Goal: Task Accomplishment & Management: Complete application form

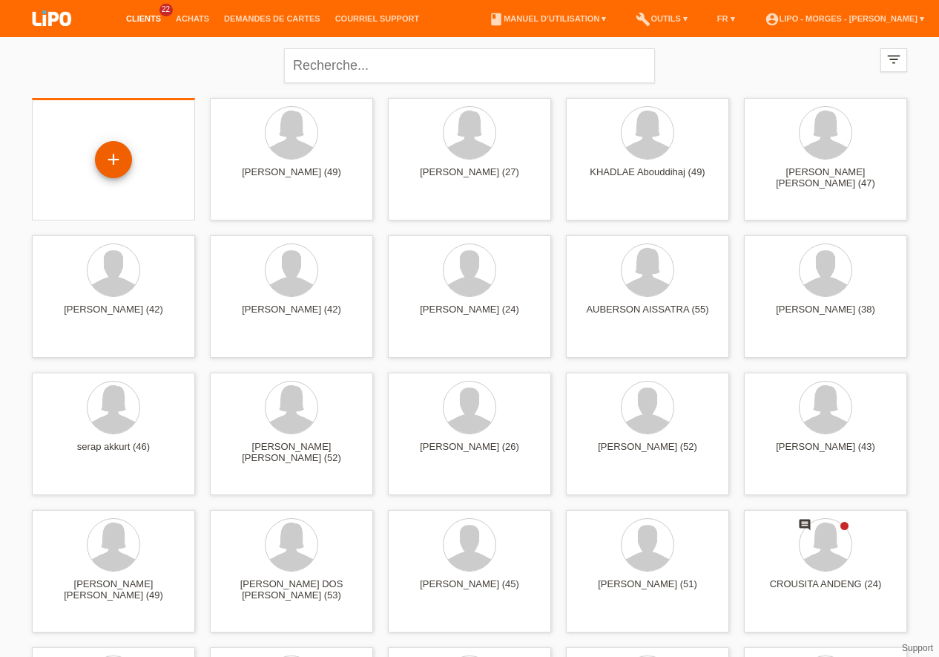
click at [108, 158] on div "+" at bounding box center [113, 159] width 37 height 37
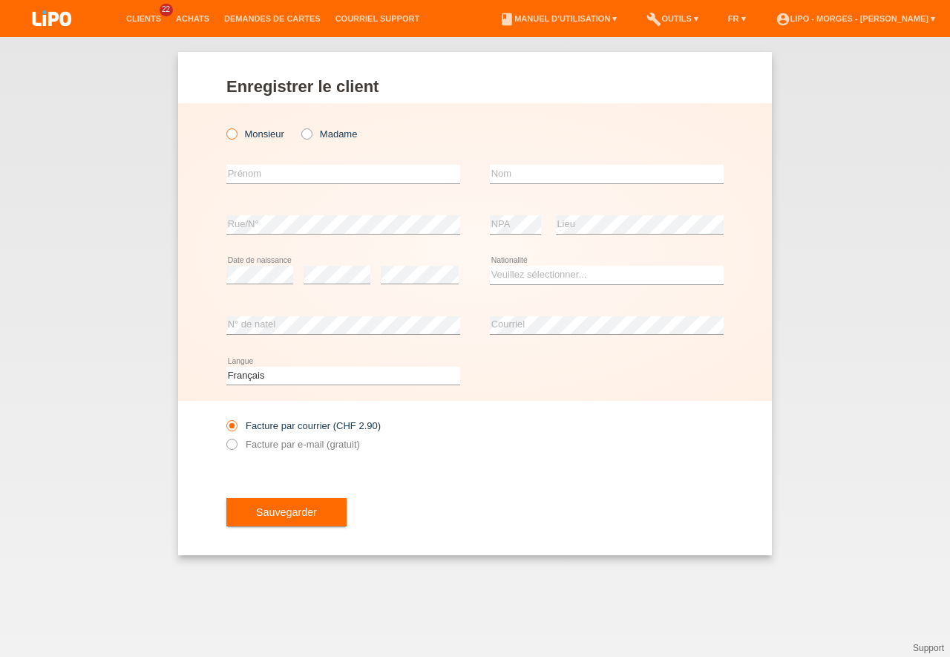
click at [224, 126] on icon at bounding box center [224, 126] width 0 height 0
click at [229, 134] on input "Monsieur" at bounding box center [231, 133] width 10 height 10
radio input "true"
click at [242, 179] on input "text" at bounding box center [343, 174] width 234 height 19
type input "fabio"
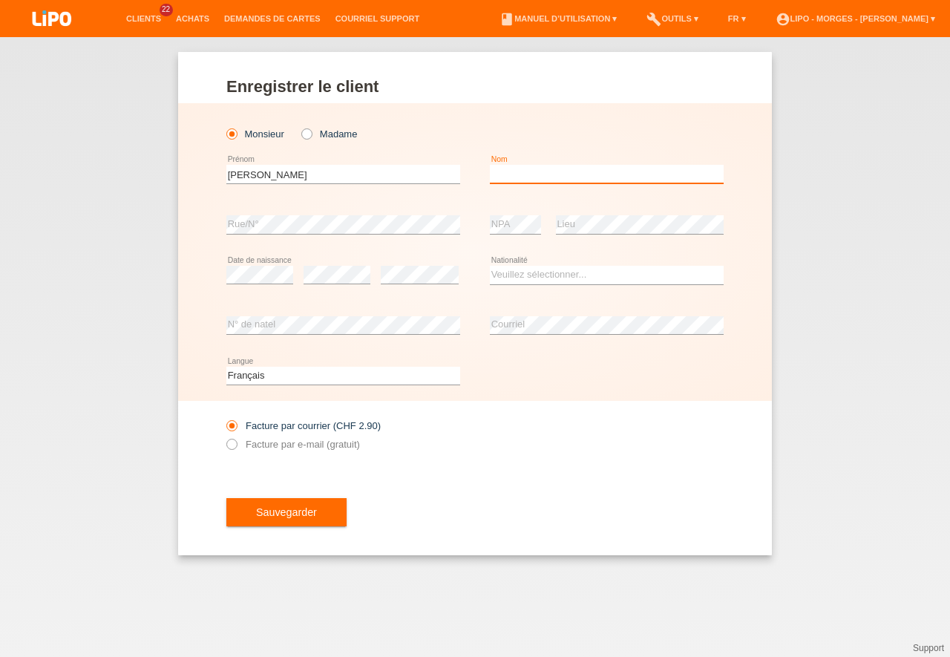
click at [511, 177] on input "text" at bounding box center [607, 174] width 234 height 19
type input "coelho de aquino"
click at [490, 266] on select "Veuillez sélectionner... Suisse Allemagne Autriche Liechtenstein ------------ A…" at bounding box center [607, 275] width 234 height 18
select select "BR"
click at [0, 0] on option "Brésil" at bounding box center [0, 0] width 0 height 0
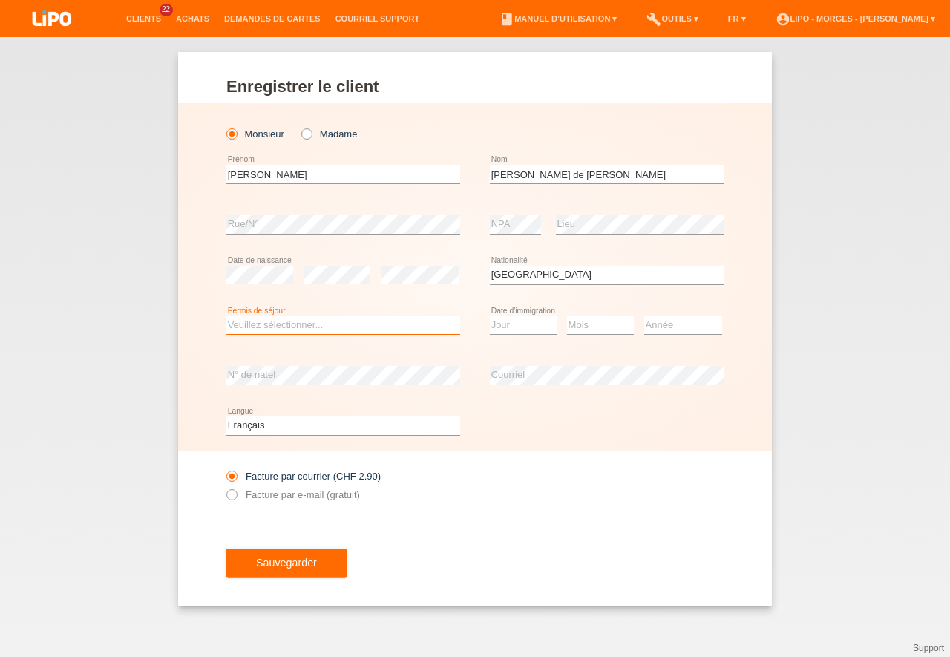
click at [226, 316] on select "Veuillez sélectionner... C B B - Statut de réfugié Autre" at bounding box center [343, 325] width 234 height 18
select select "C"
click at [0, 0] on option "C" at bounding box center [0, 0] width 0 height 0
click at [490, 316] on select "Jour 01 02 03 04 05 06 07 08 09 10 11" at bounding box center [523, 325] width 67 height 18
select select "30"
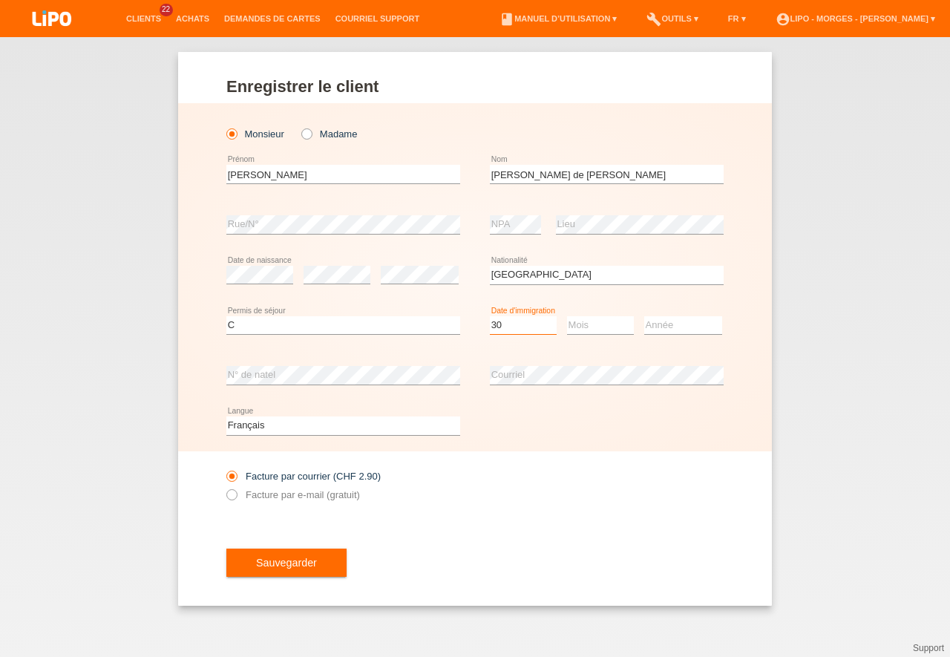
click at [0, 0] on option "30" at bounding box center [0, 0] width 0 height 0
click at [588, 335] on div "Mois 01 02 03 04 05 06 07 08 09 10 11 12 error" at bounding box center [600, 325] width 67 height 50
click at [567, 316] on select "Mois 01 02 03 04 05 06 07 08 09 10 11" at bounding box center [600, 325] width 67 height 18
select select "09"
click at [0, 0] on option "09" at bounding box center [0, 0] width 0 height 0
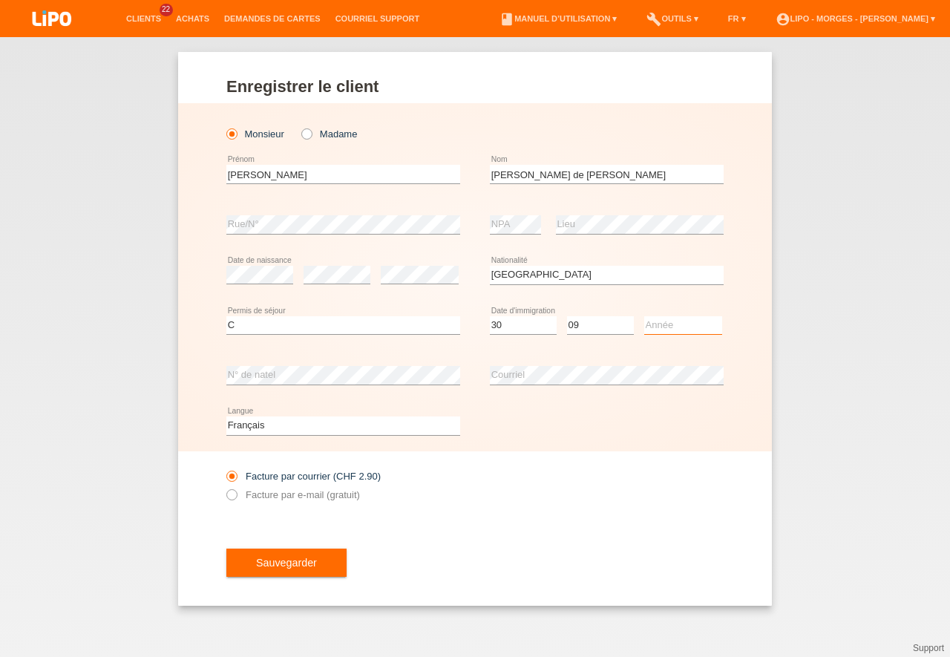
click at [644, 316] on select "Année 2025 2024 2023 2022 2021 2020 2019 2018 2017 2016 2015 2014 2013 2012 201…" at bounding box center [683, 325] width 78 height 18
select select "2013"
click at [0, 0] on option "2013" at bounding box center [0, 0] width 0 height 0
click at [239, 496] on label "Facture par e-mail (gratuit)" at bounding box center [293, 494] width 134 height 11
click at [236, 496] on input "Facture par e-mail (gratuit)" at bounding box center [231, 498] width 10 height 19
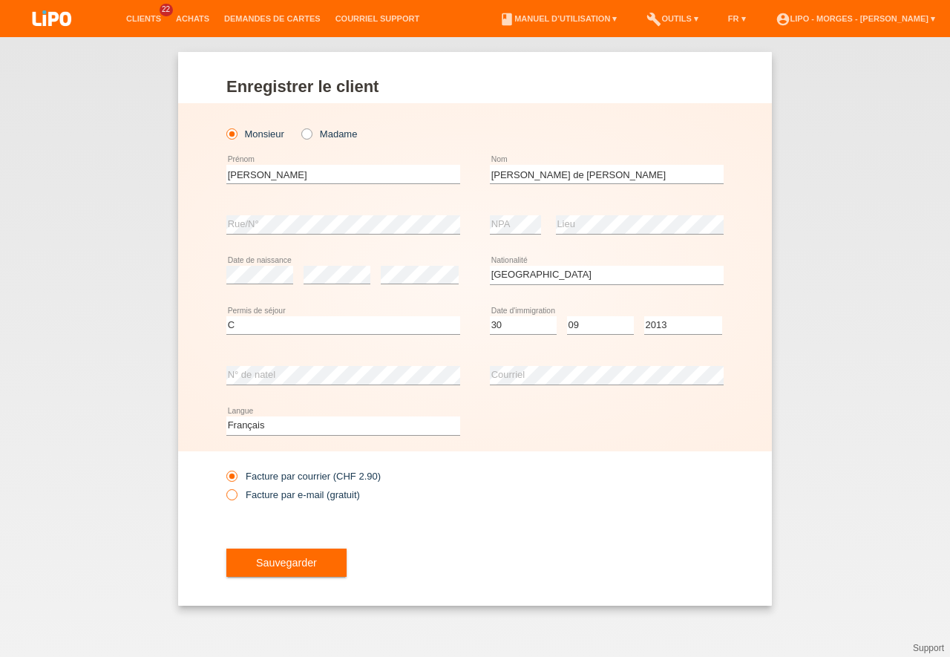
radio input "true"
click at [301, 578] on div "Sauvegarder" at bounding box center [474, 562] width 497 height 86
click at [303, 571] on button "Sauvegarder" at bounding box center [286, 562] width 120 height 28
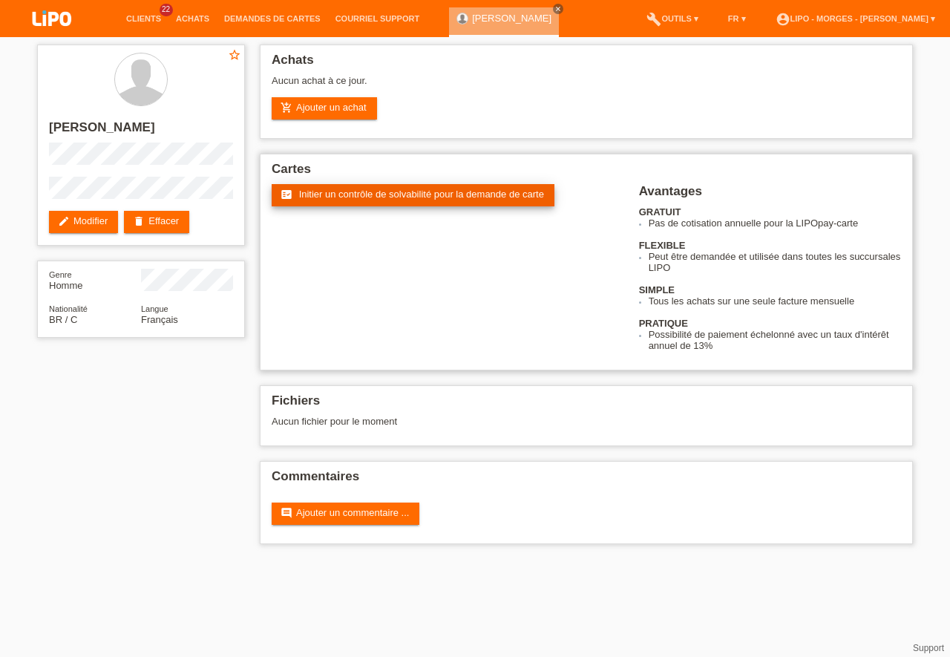
click at [407, 200] on link "fact_check Initier un contrôle de solvabilité pour la demande de carte" at bounding box center [413, 195] width 283 height 22
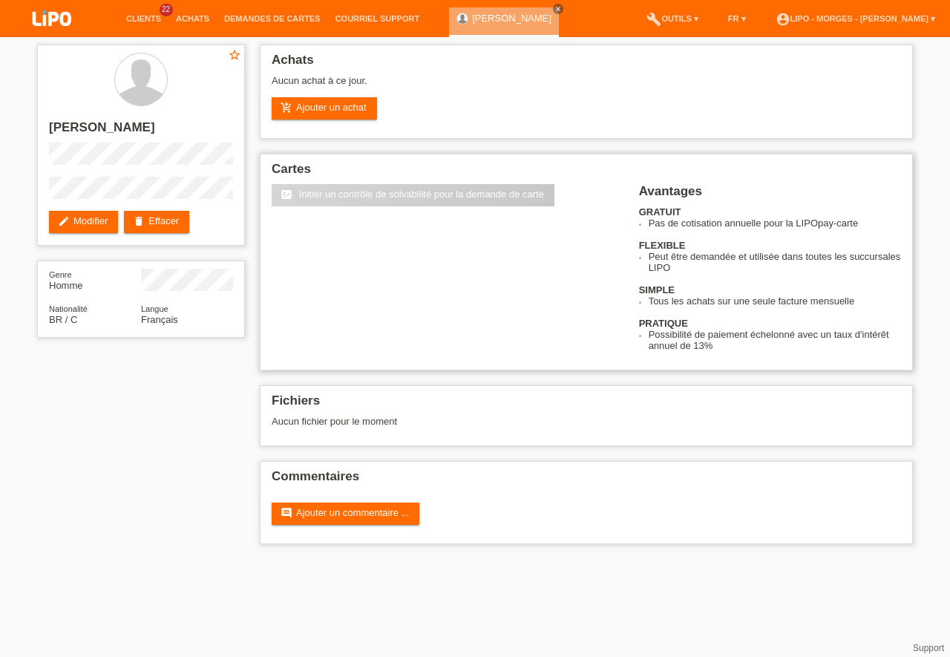
click at [407, 200] on link "fact_check Initier un contrôle de solvabilité pour la demande de carte" at bounding box center [413, 195] width 283 height 22
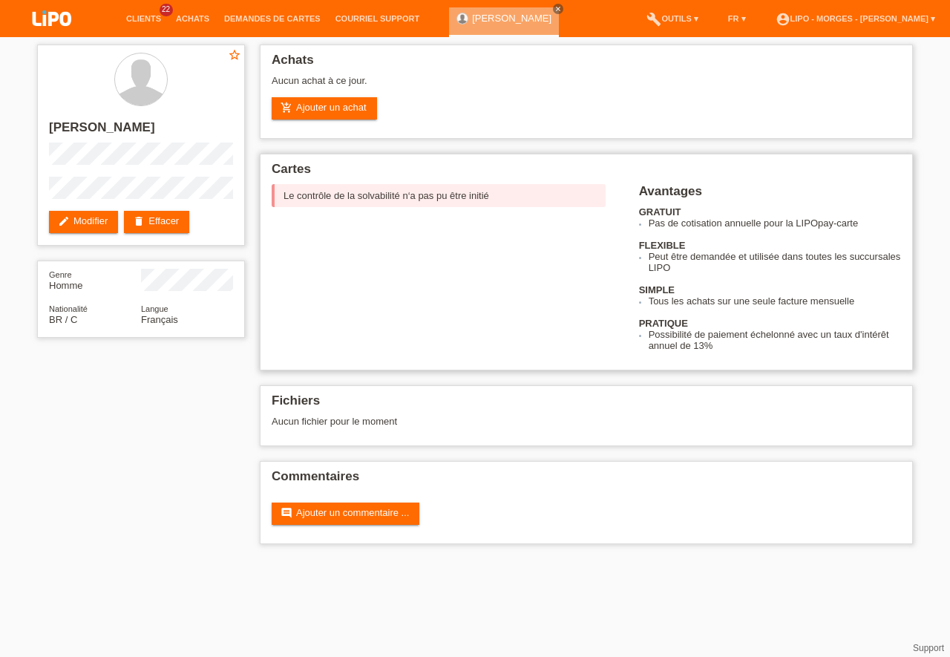
click at [407, 200] on div "Le contrôle de la solvabilité n‘a pas pu être initié" at bounding box center [439, 195] width 334 height 23
click at [96, 217] on link "edit Modifier" at bounding box center [83, 222] width 69 height 22
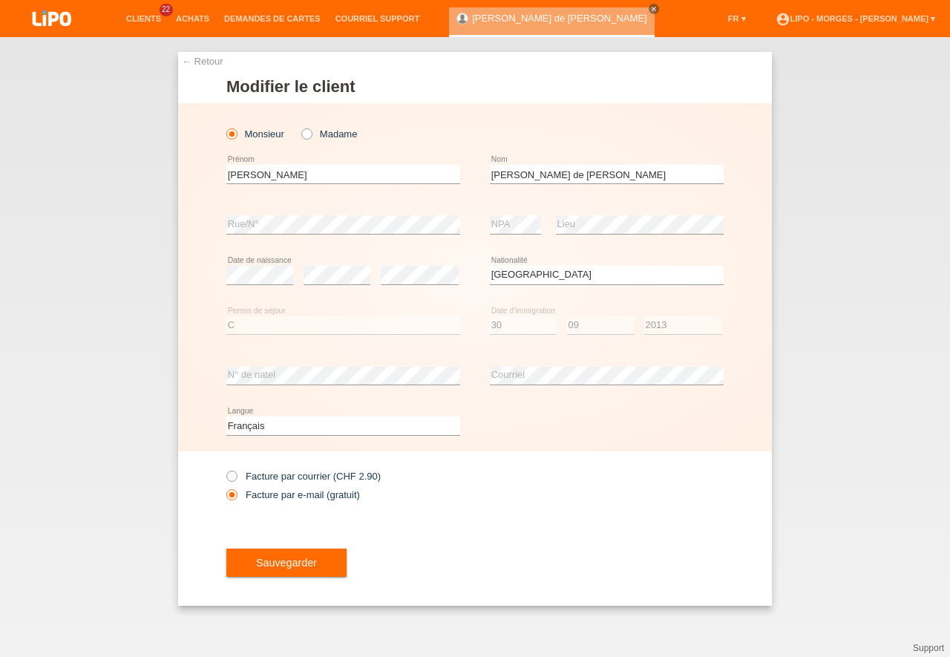
select select "BR"
select select "C"
select select "30"
select select "09"
select select "2013"
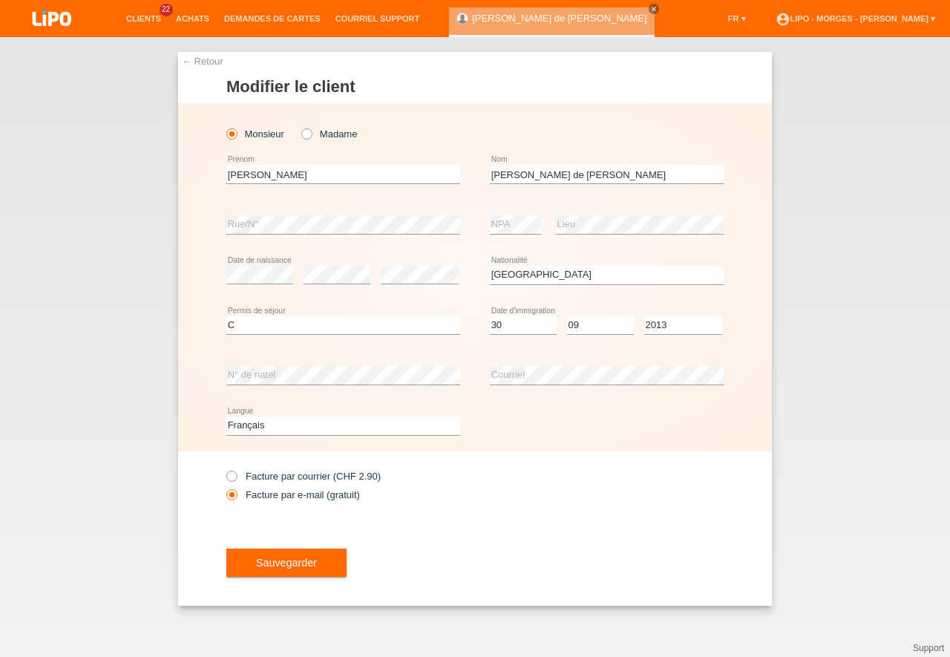
click at [381, 539] on div "Sauvegarder" at bounding box center [474, 562] width 497 height 86
click at [286, 576] on button "Sauvegarder" at bounding box center [286, 562] width 120 height 28
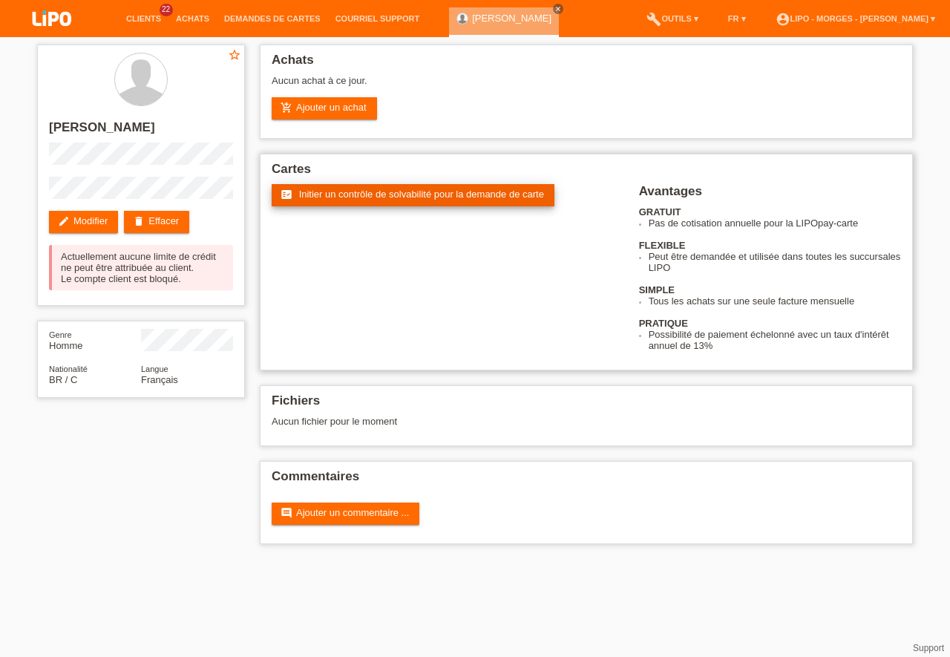
click at [413, 196] on span "Initier un contrôle de solvabilité pour la demande de carte" at bounding box center [421, 193] width 245 height 11
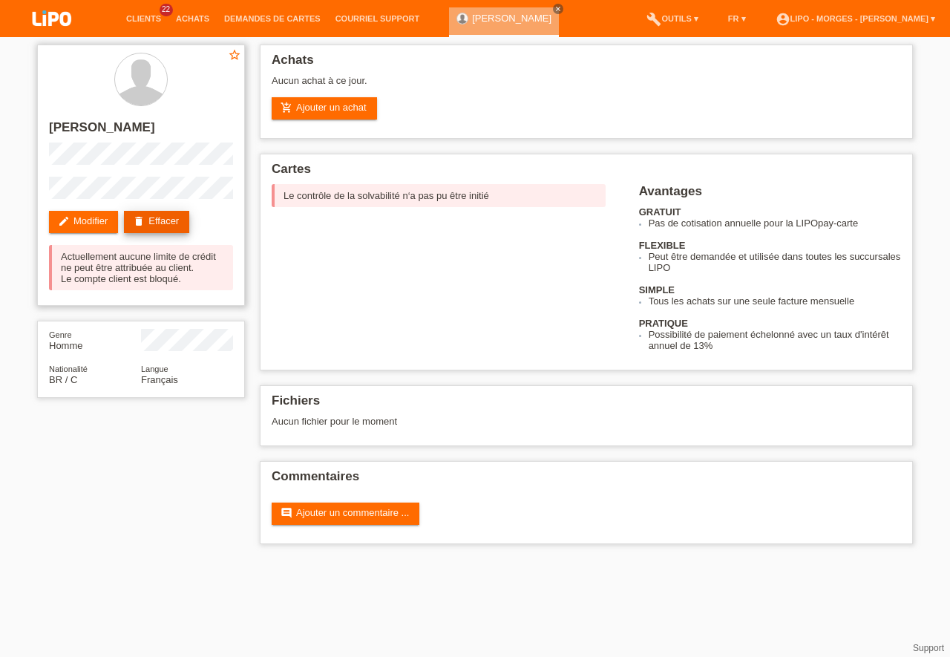
click at [178, 224] on link "delete Effacer" at bounding box center [156, 222] width 65 height 22
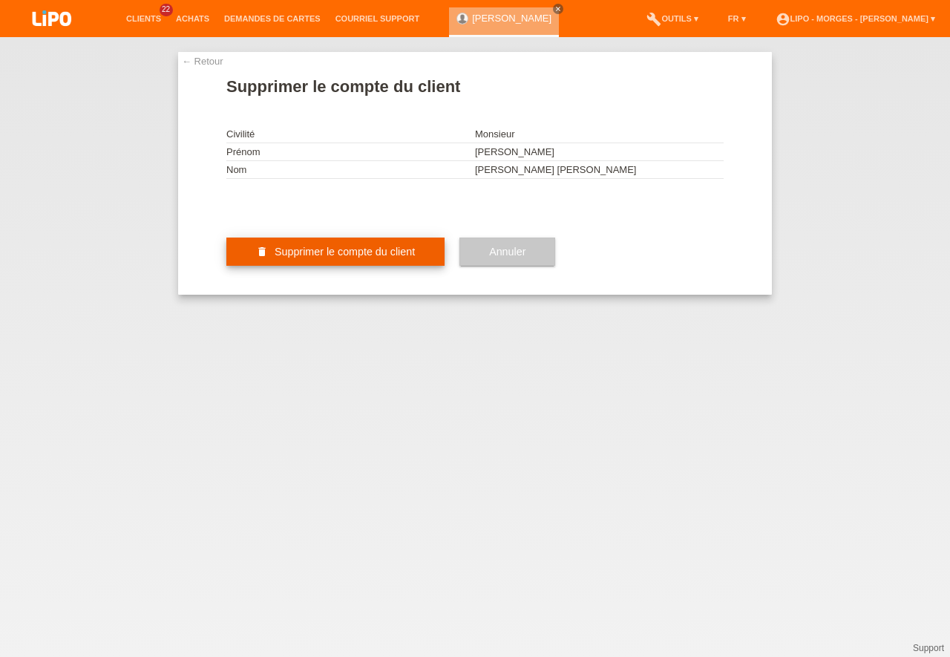
click at [360, 266] on button "delete Supprimer le compte du client" at bounding box center [335, 251] width 218 height 28
